Goal: Information Seeking & Learning: Learn about a topic

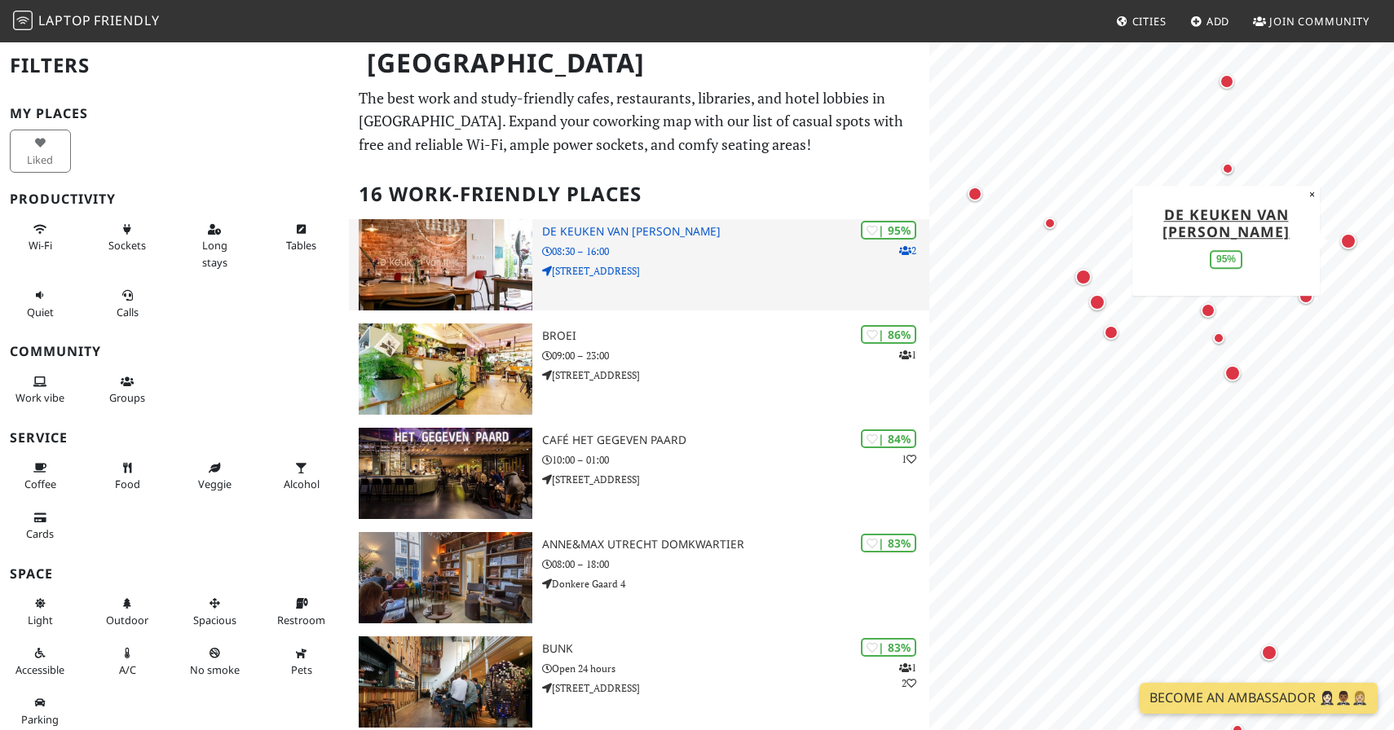
click at [565, 231] on h3 "De keuken van [PERSON_NAME]" at bounding box center [735, 232] width 387 height 14
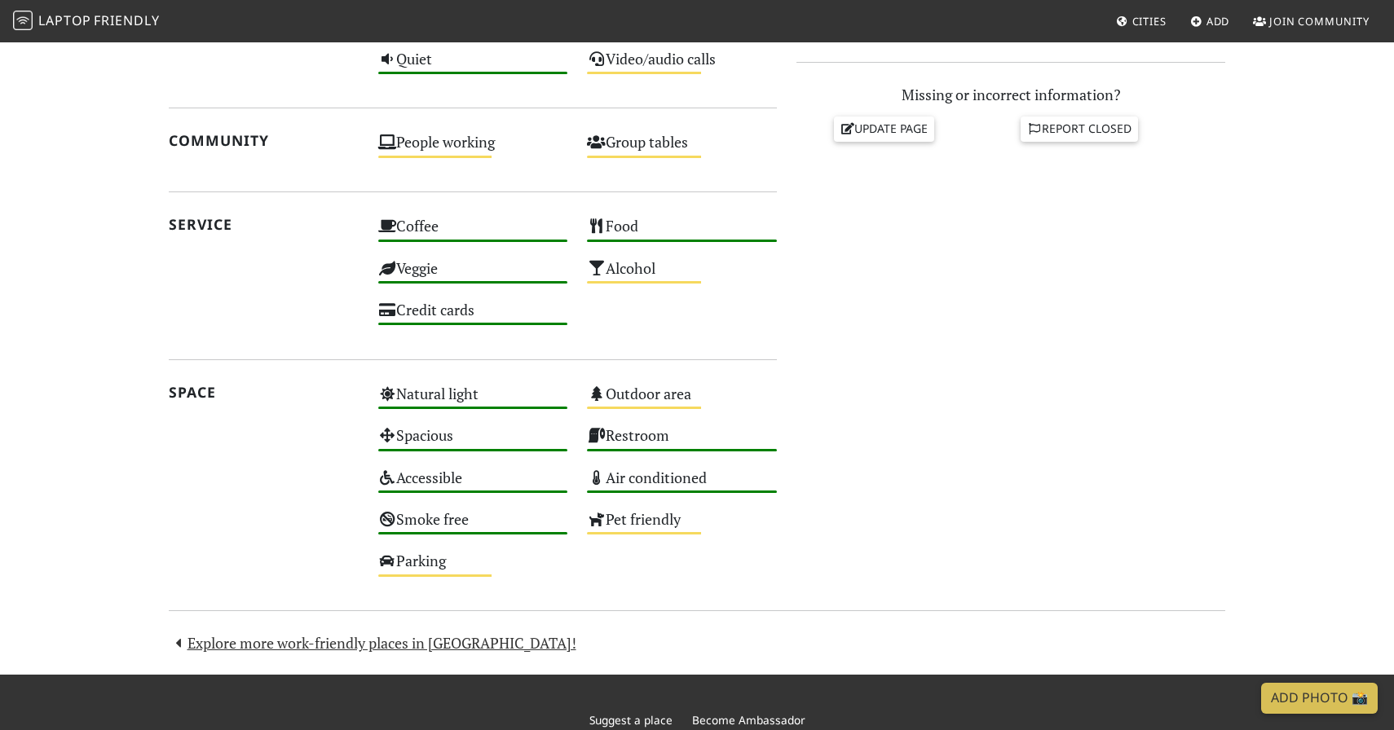
scroll to position [763, 0]
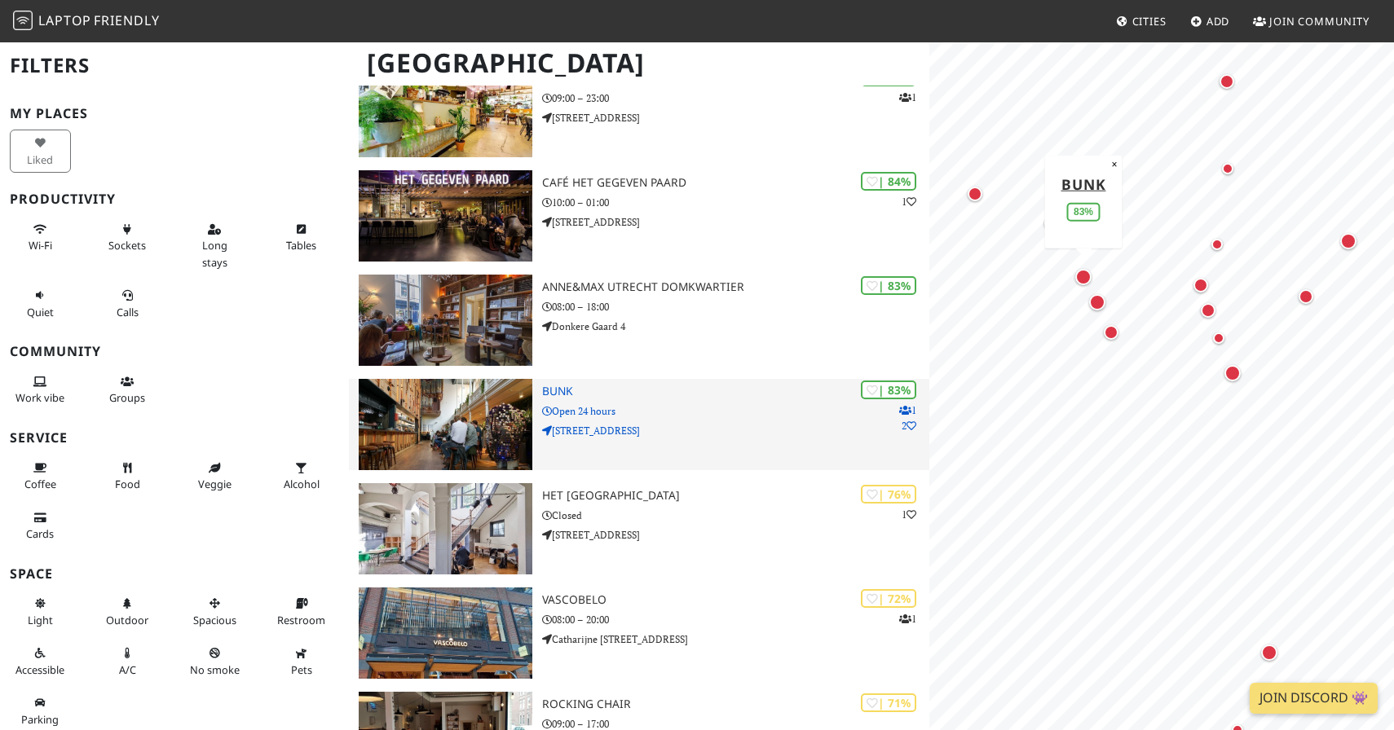
scroll to position [330, 0]
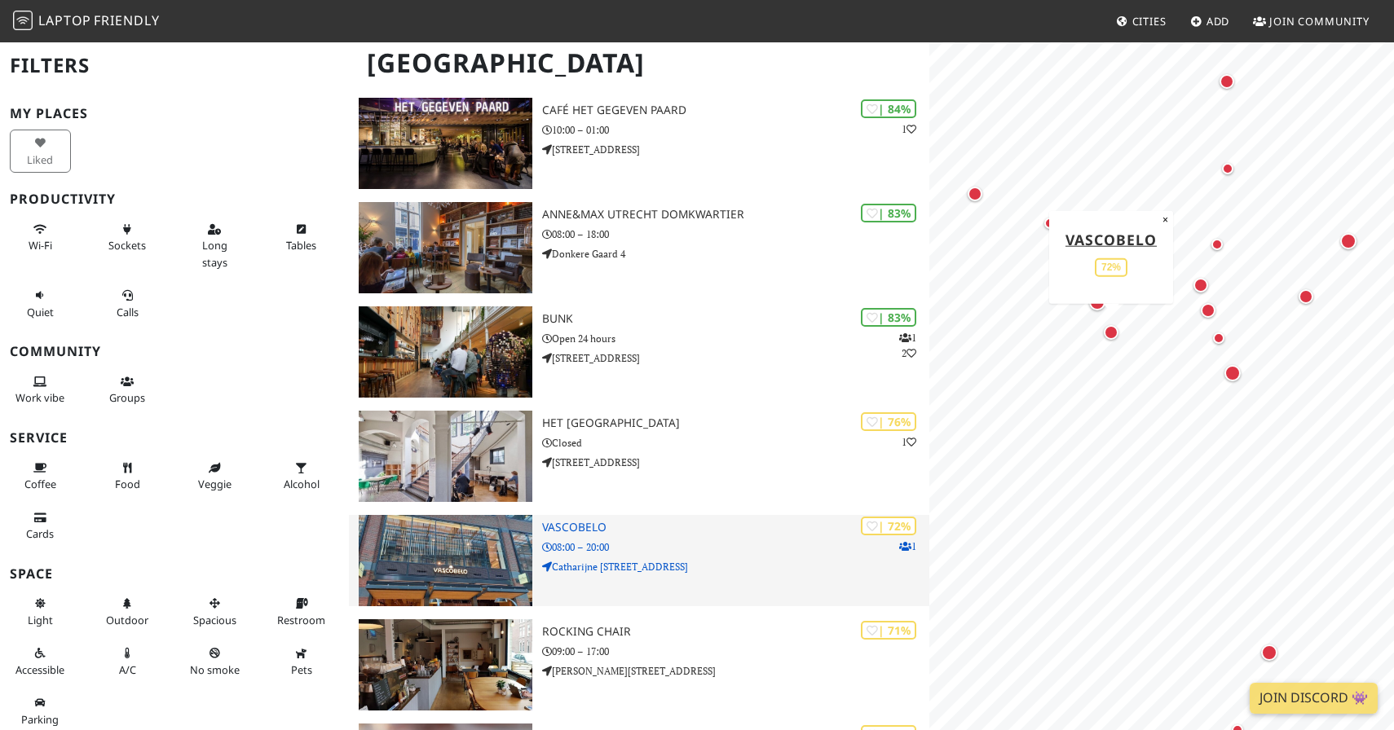
click at [561, 530] on h3 "Vascobelo" at bounding box center [735, 528] width 387 height 14
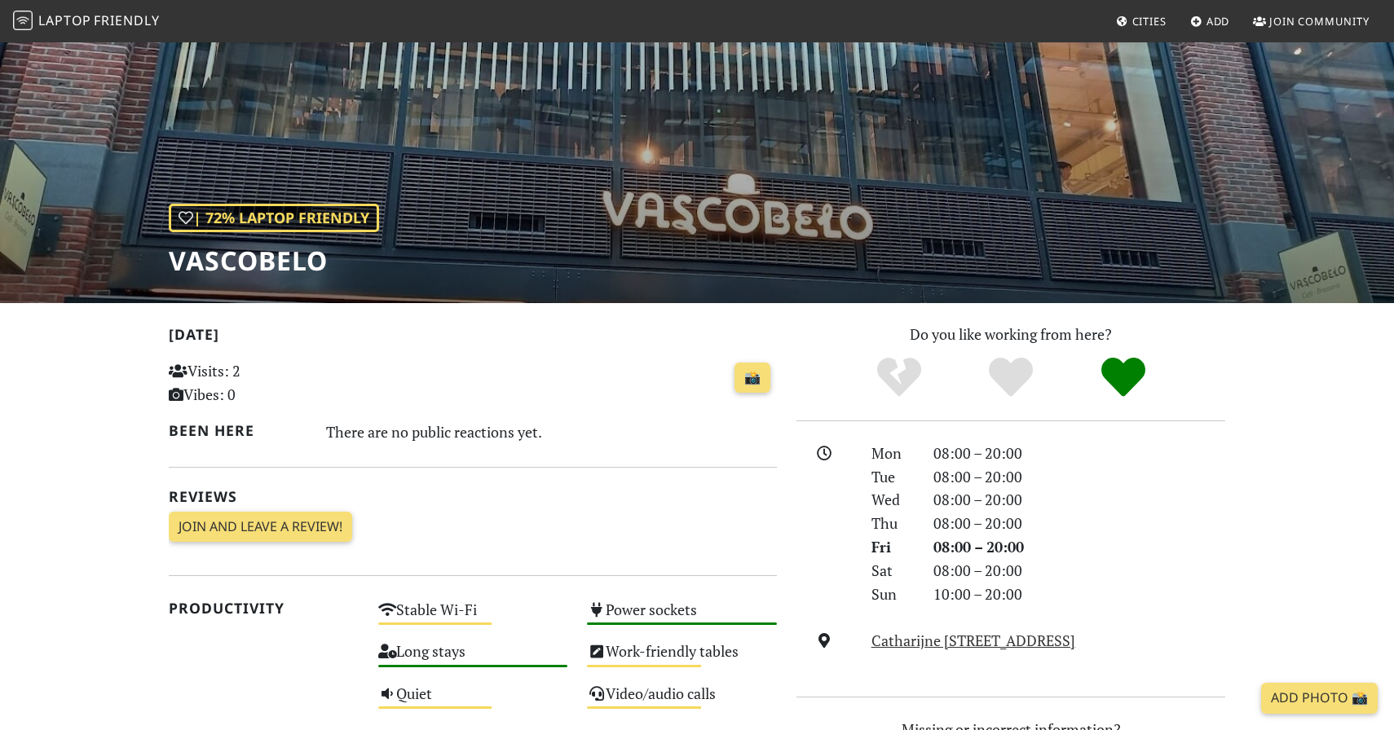
scroll to position [253, 0]
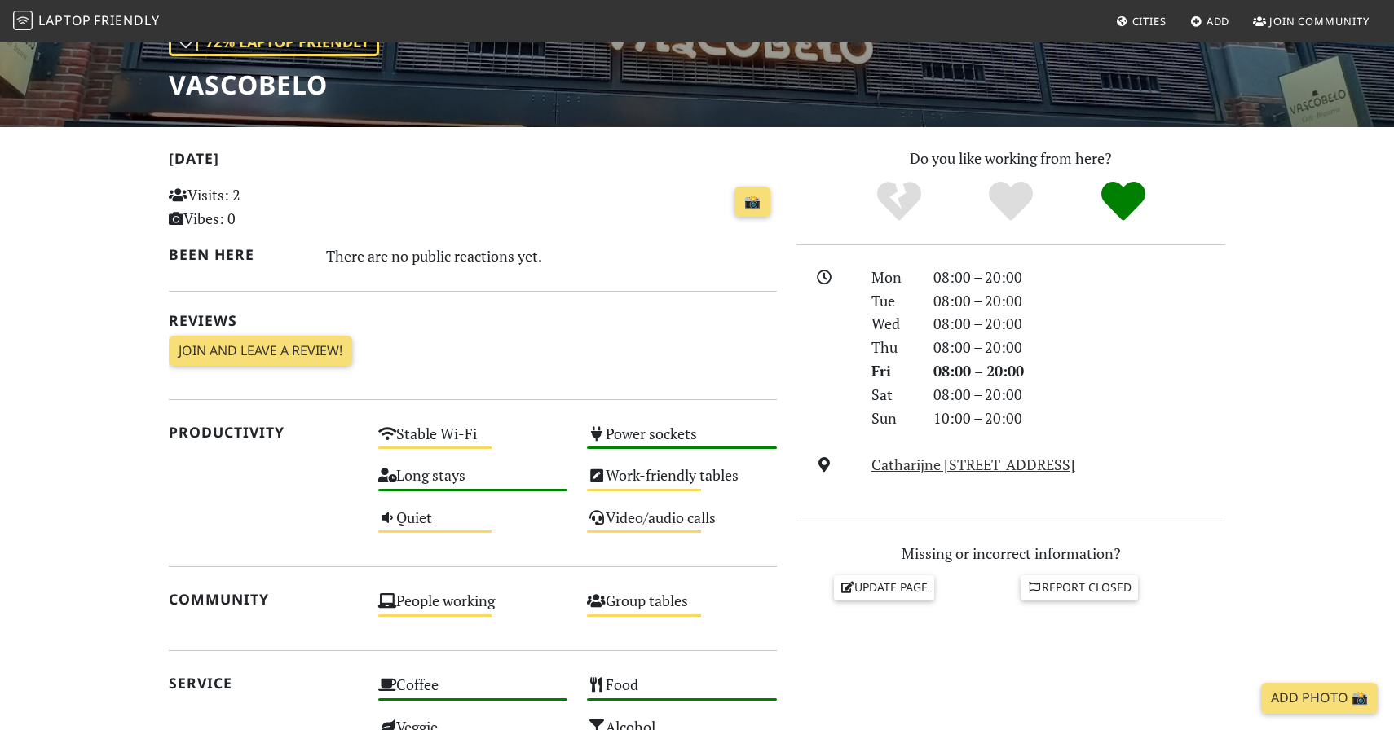
click at [851, 403] on div at bounding box center [823, 348] width 75 height 165
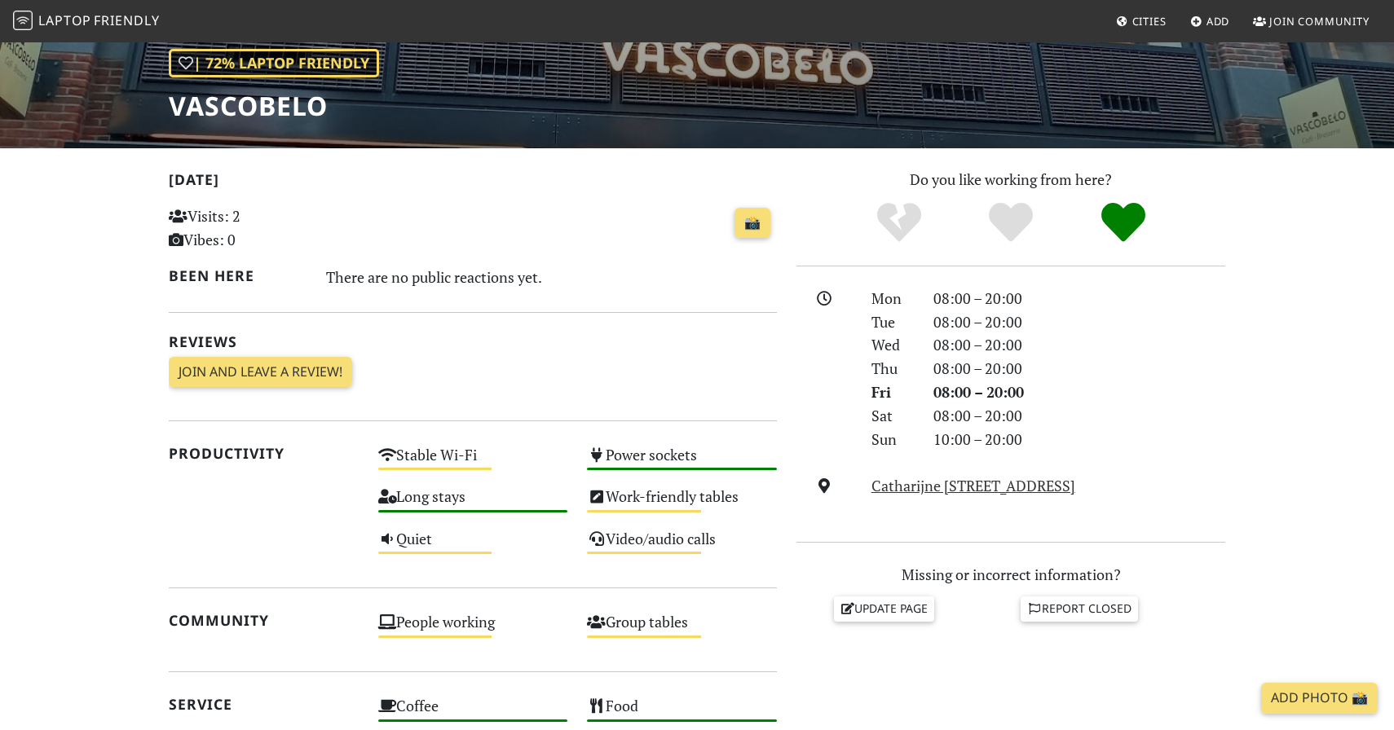
scroll to position [205, 0]
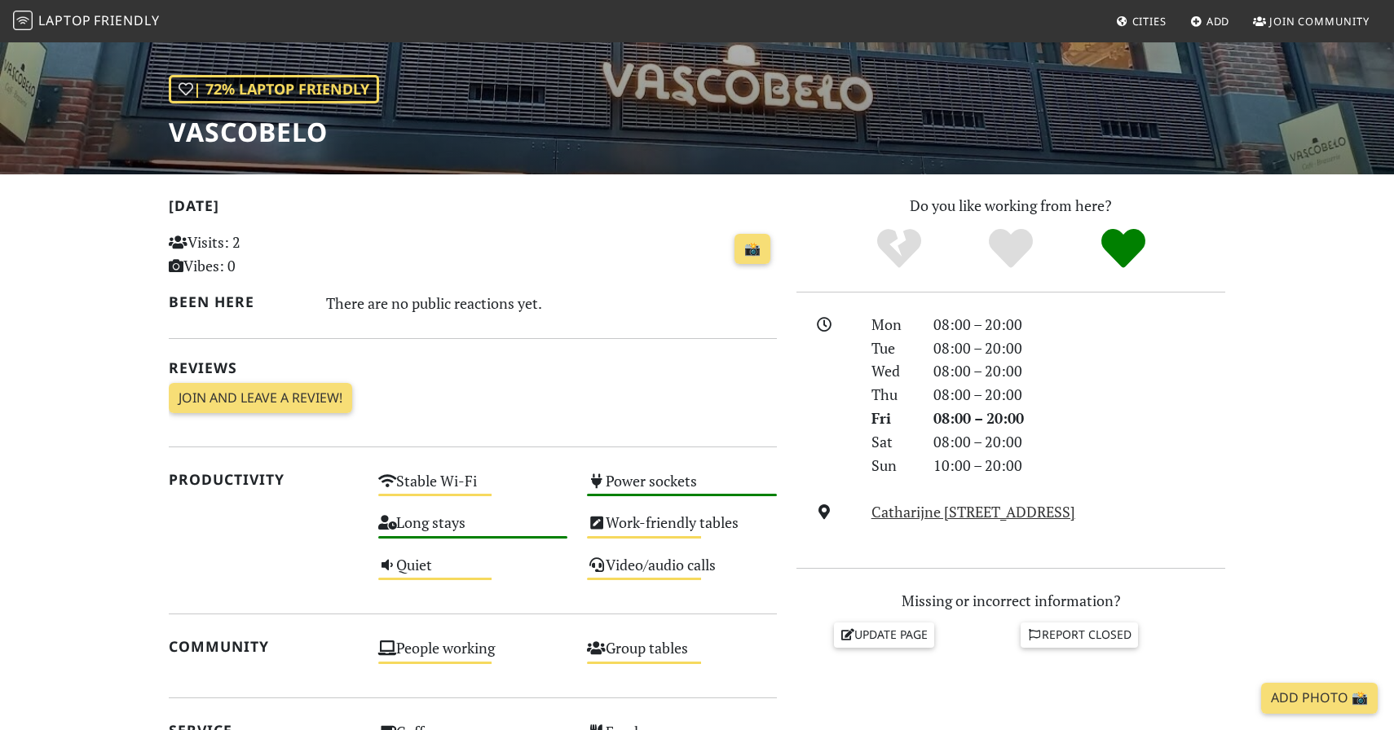
click at [255, 132] on h1 "Vascobelo" at bounding box center [274, 132] width 210 height 31
copy h1 "Vascobelo"
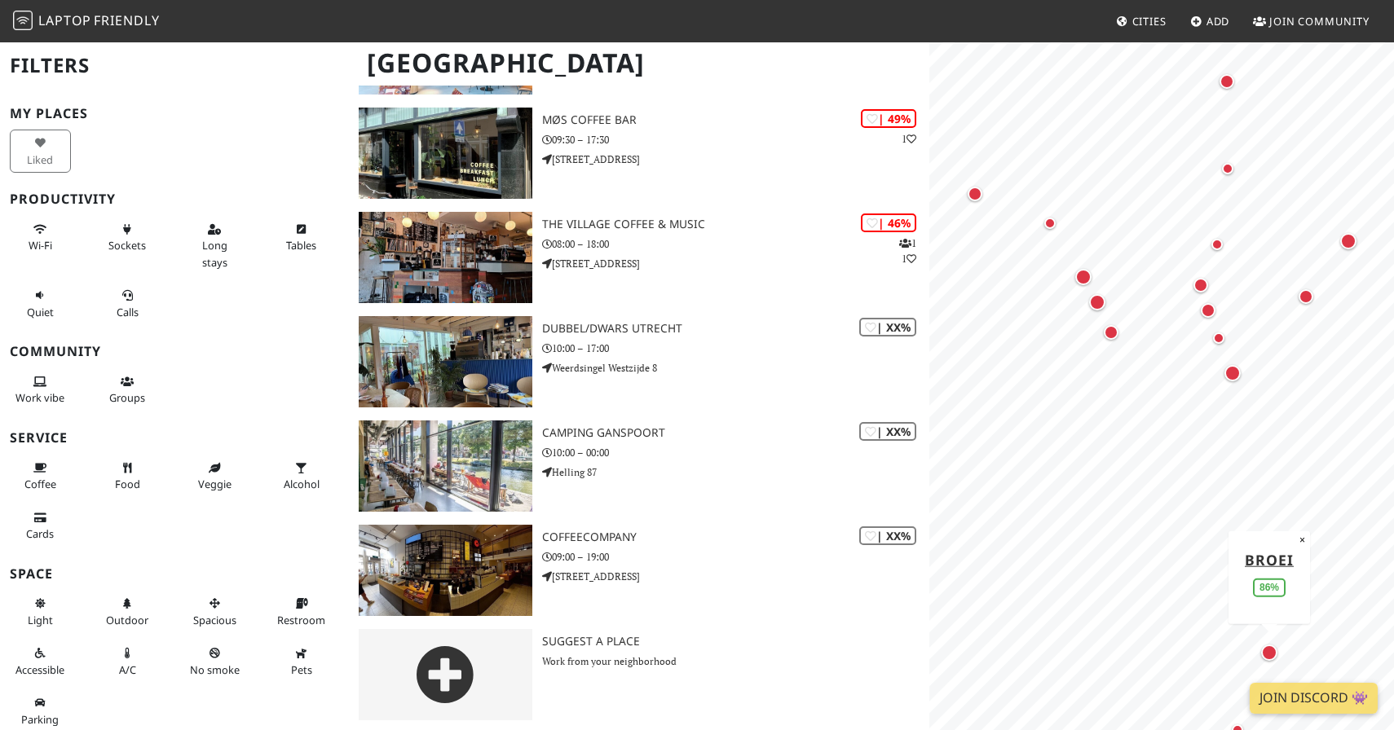
scroll to position [1262, 0]
